Goal: Information Seeking & Learning: Learn about a topic

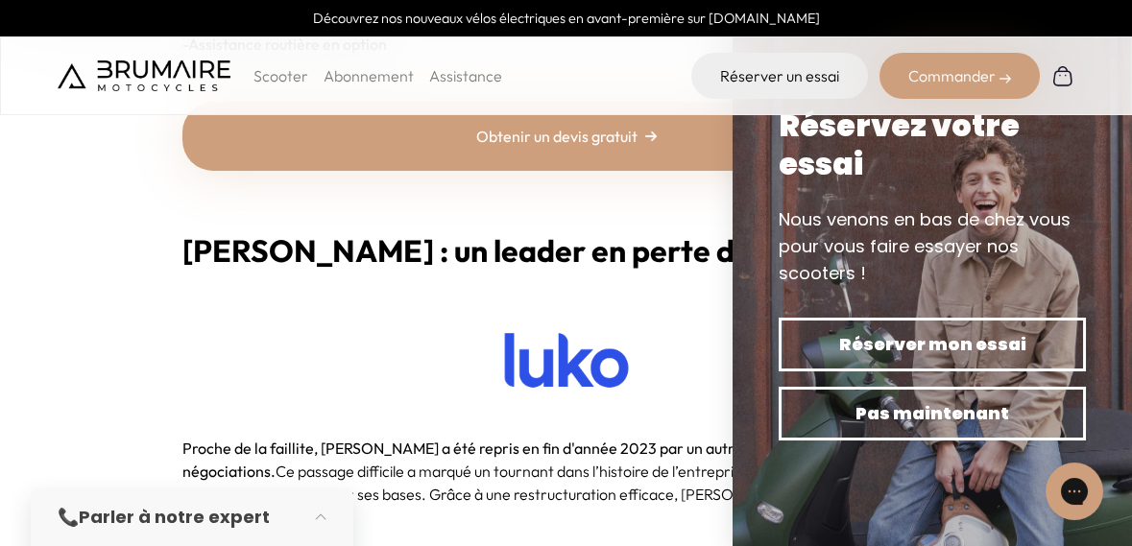
scroll to position [2754, 0]
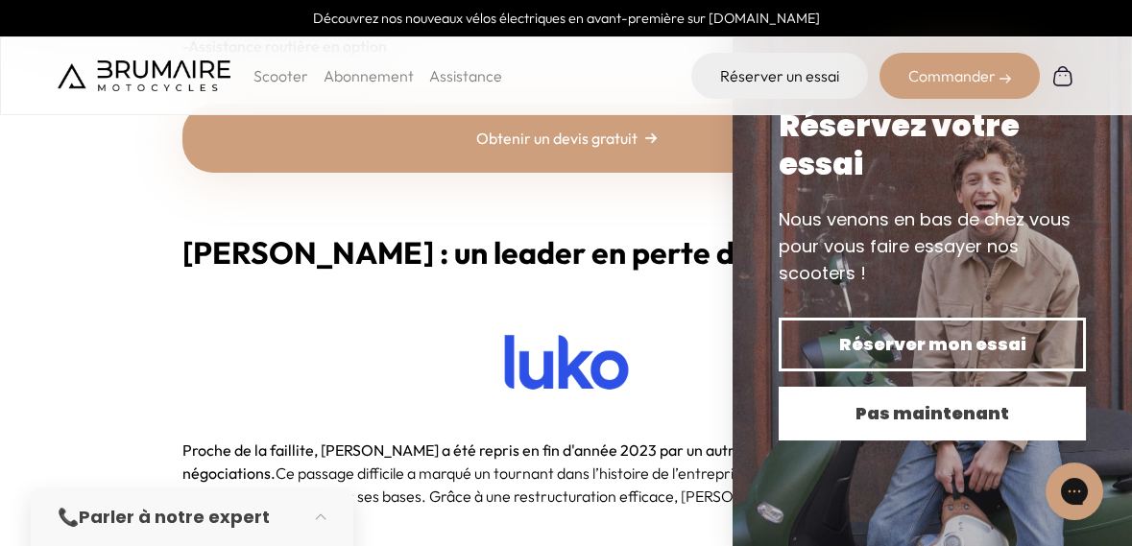
click at [949, 416] on span "Pas maintenant" at bounding box center [932, 413] width 240 height 27
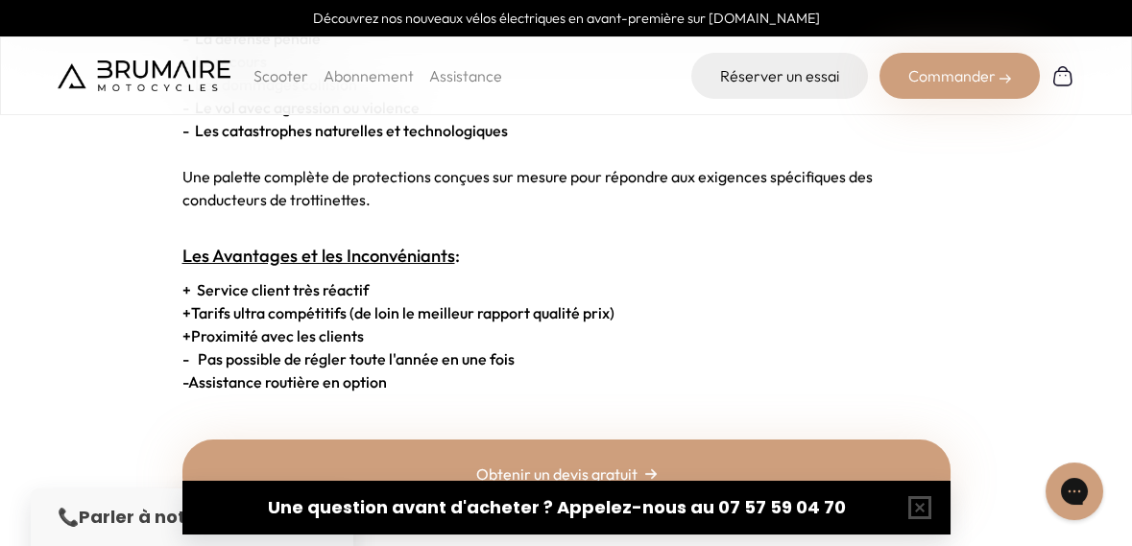
scroll to position [2423, 0]
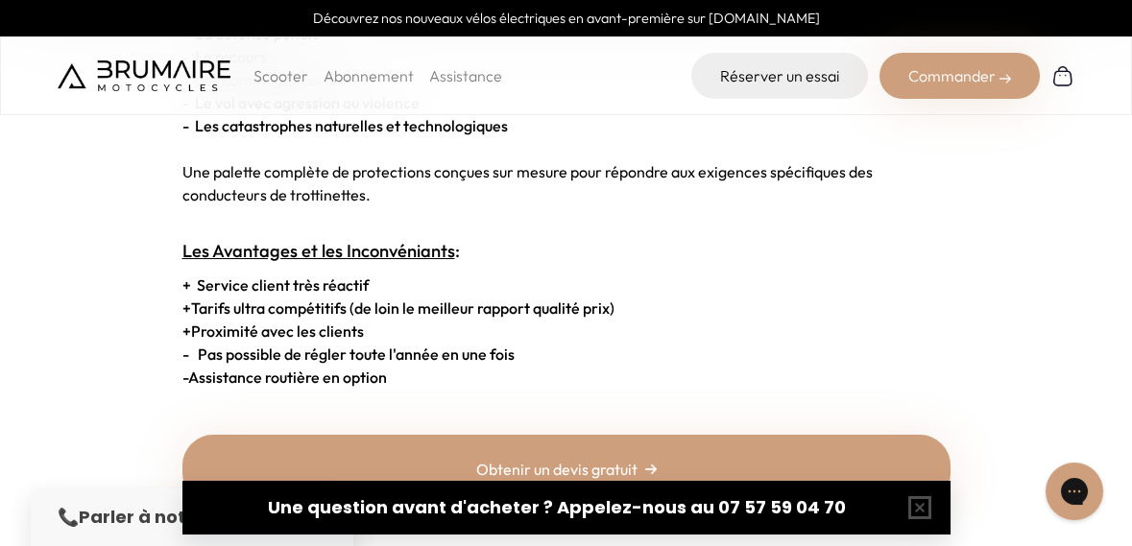
click at [824, 461] on link "Obtenir un devis gratuit" at bounding box center [566, 469] width 768 height 69
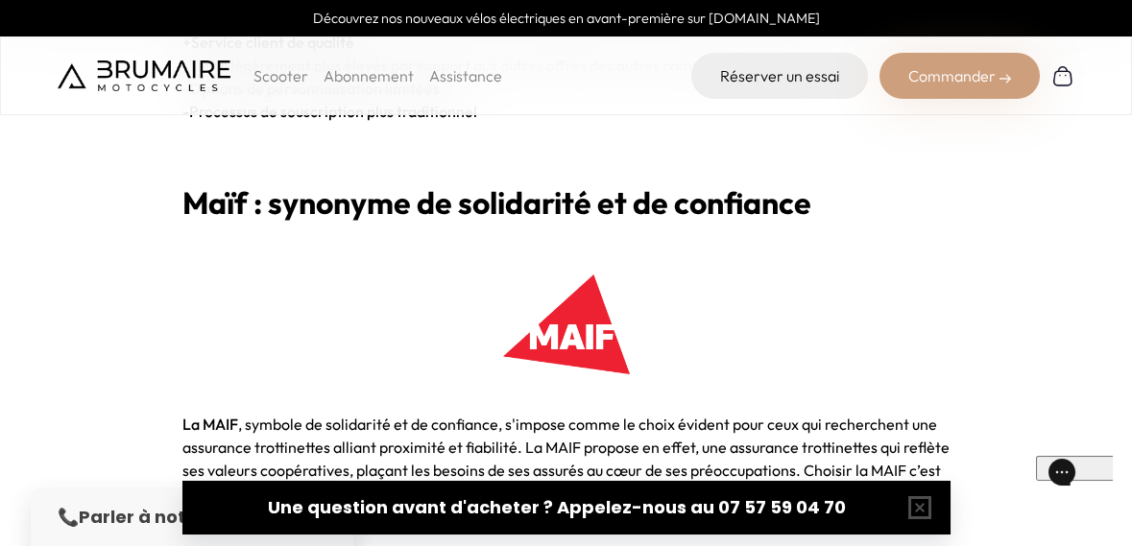
scroll to position [5981, 0]
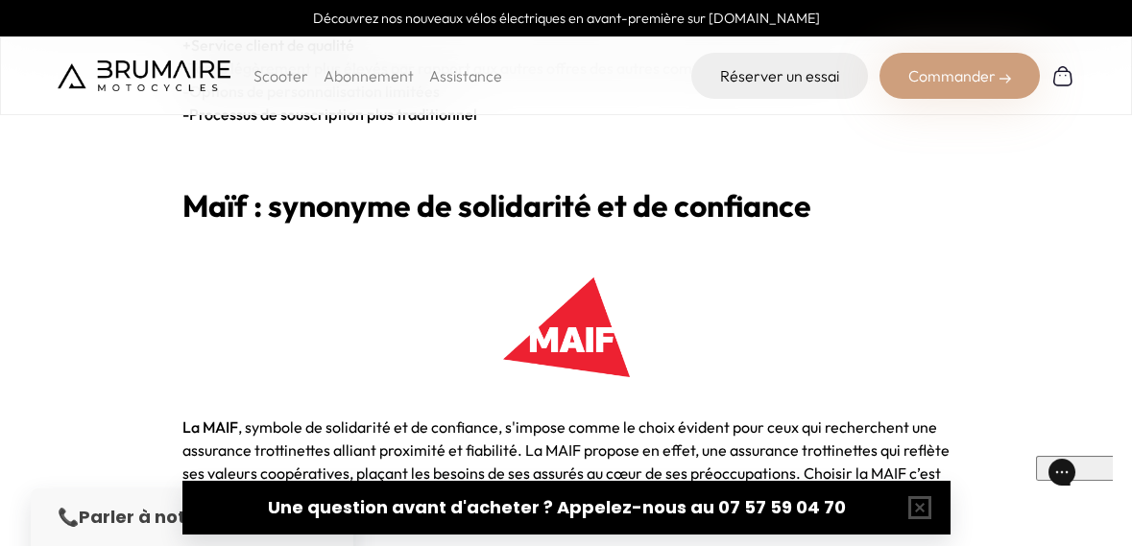
click at [584, 292] on img at bounding box center [566, 327] width 127 height 99
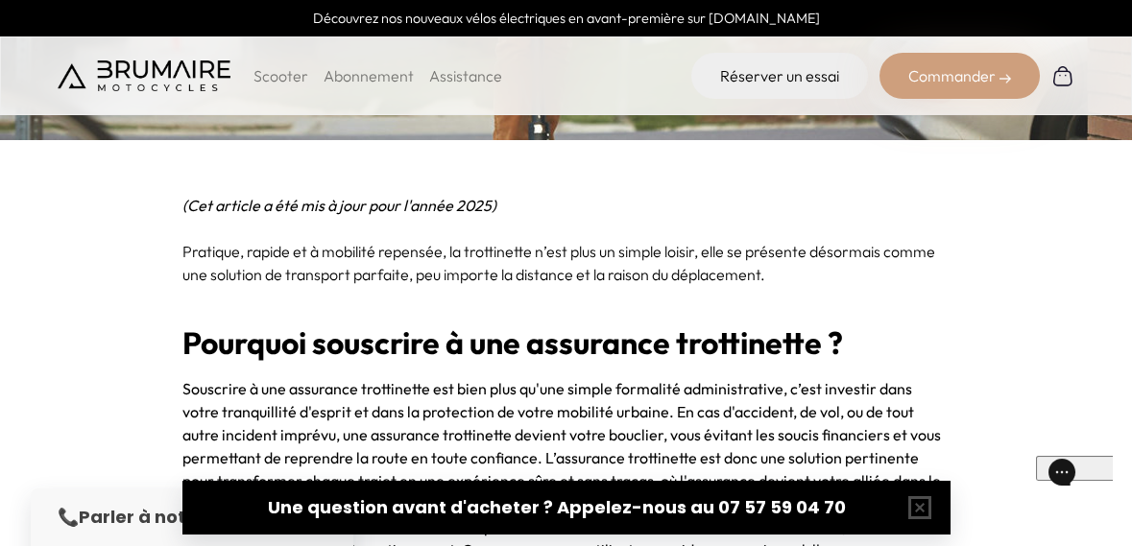
scroll to position [0, 0]
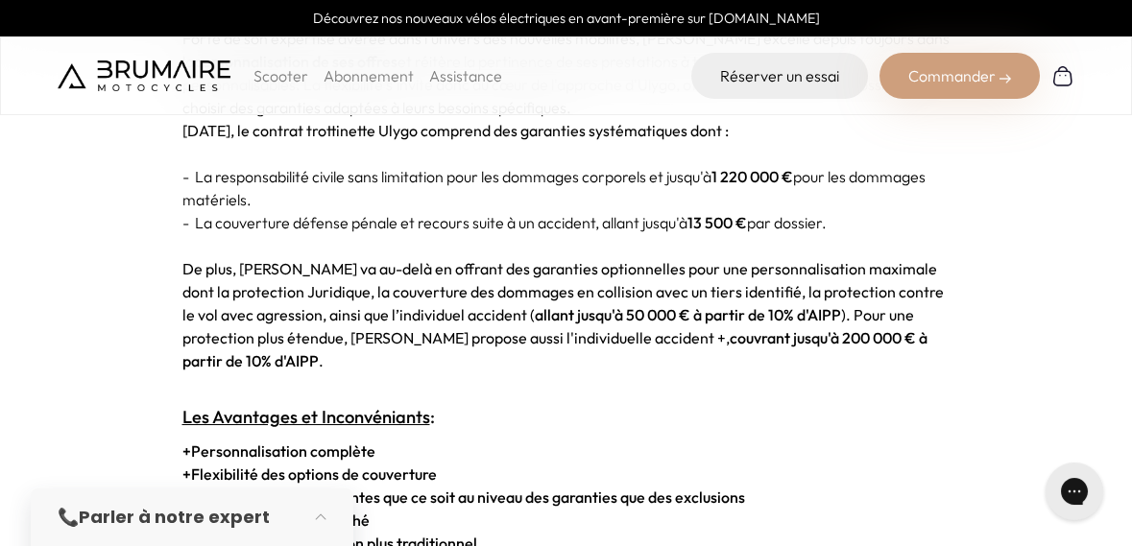
scroll to position [4161, 0]
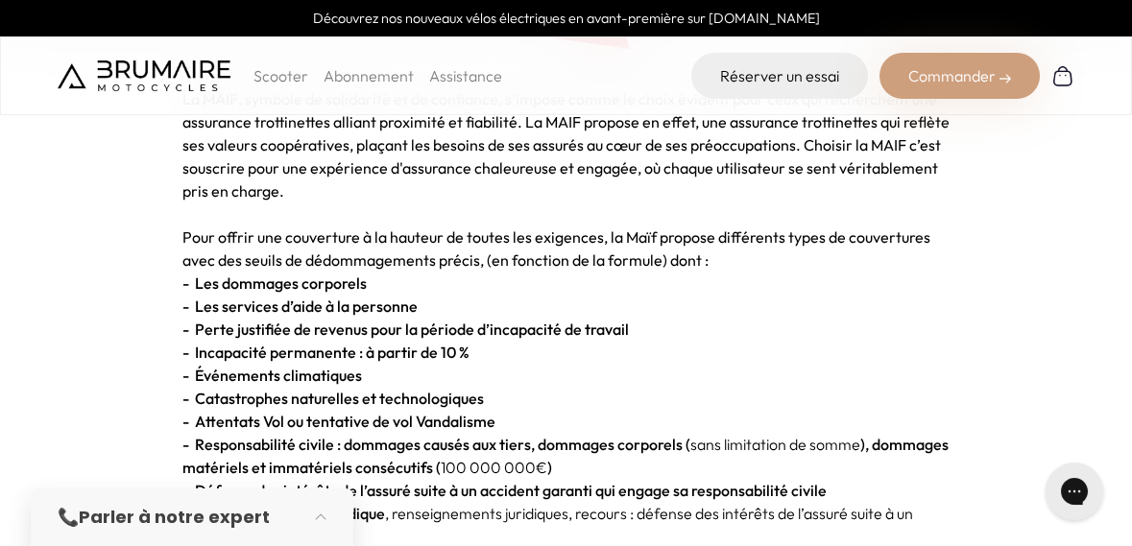
scroll to position [6310, 0]
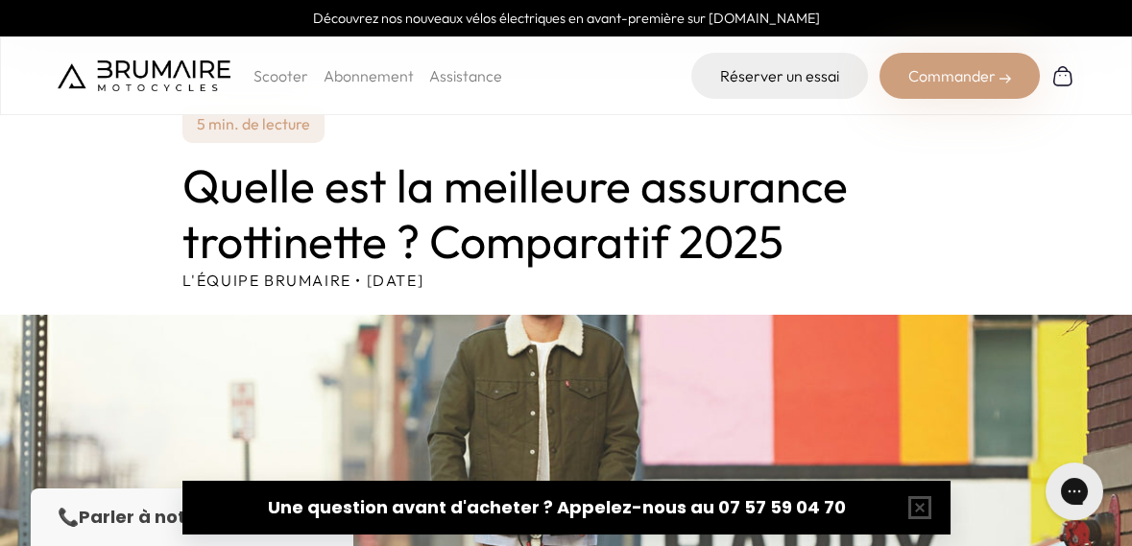
scroll to position [0, 0]
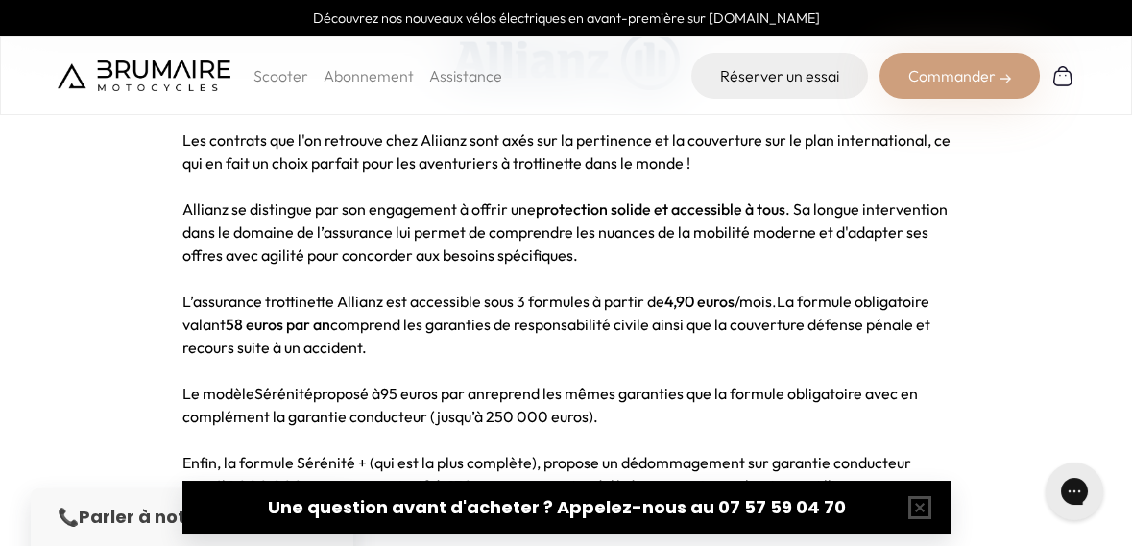
scroll to position [4898, 0]
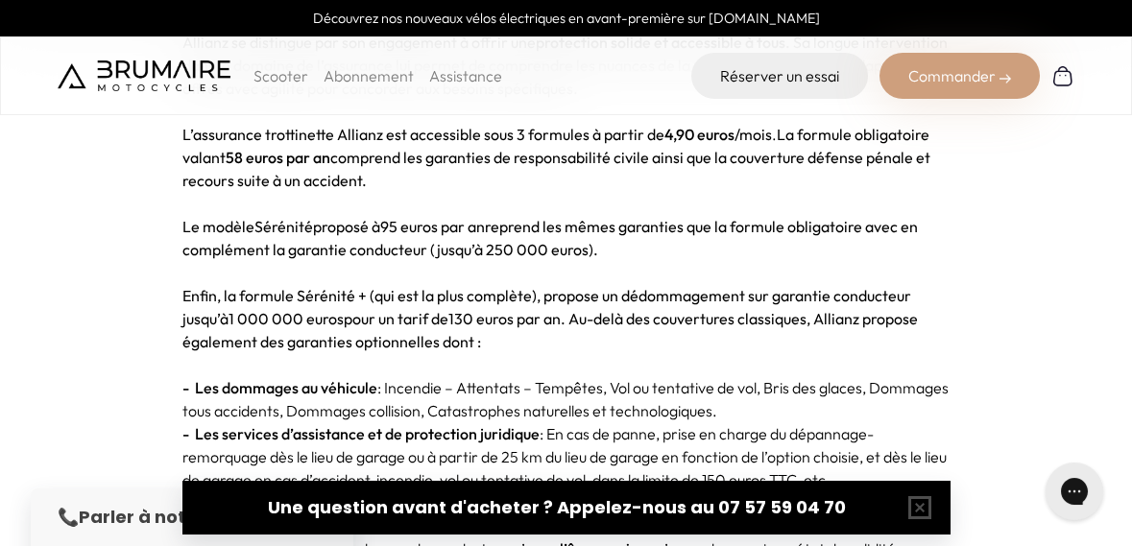
scroll to position [5065, 0]
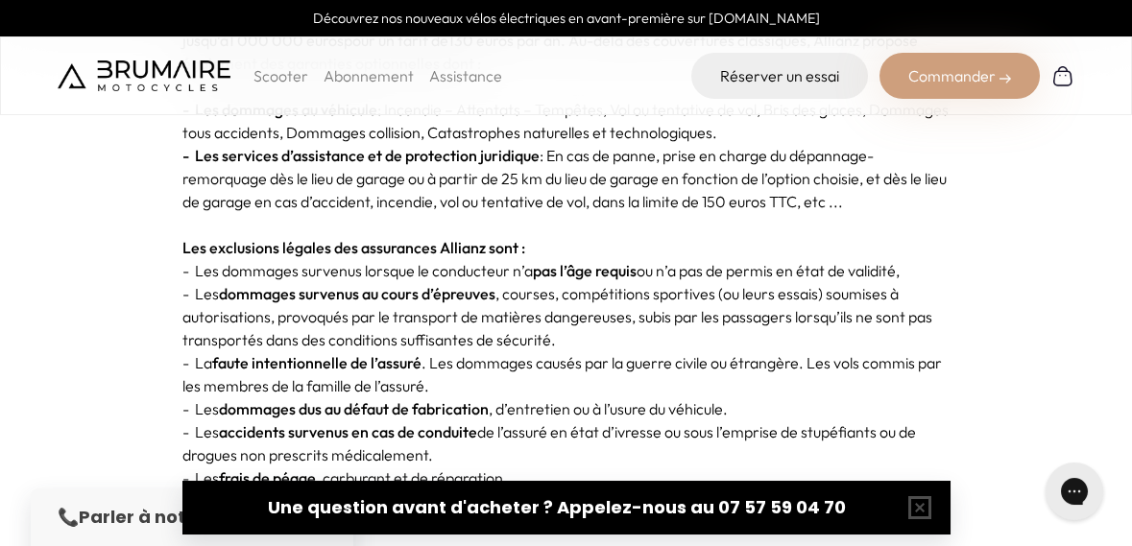
click at [897, 501] on p "- Les convalescences et les affectations en cours de traitement non encore cons…" at bounding box center [566, 524] width 768 height 69
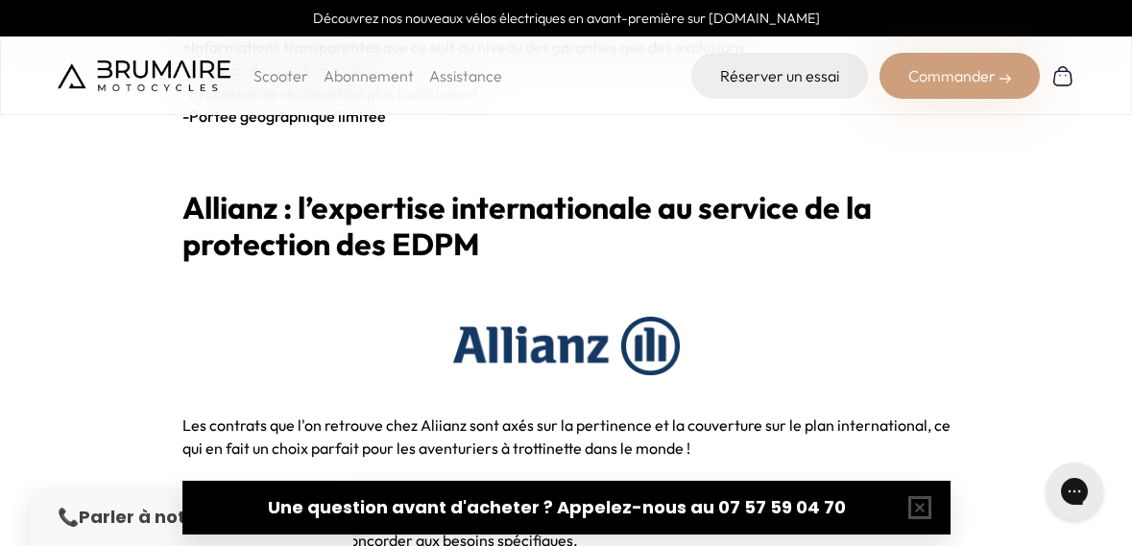
scroll to position [4606, 0]
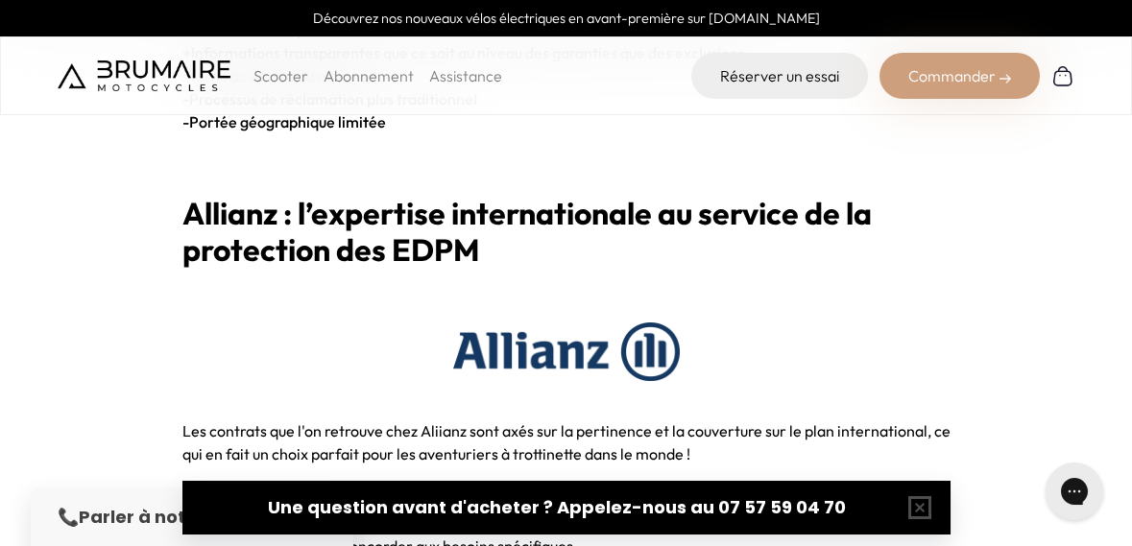
click at [659, 323] on img at bounding box center [566, 352] width 227 height 59
click at [550, 323] on img at bounding box center [566, 352] width 227 height 59
